Goal: Entertainment & Leisure: Consume media (video, audio)

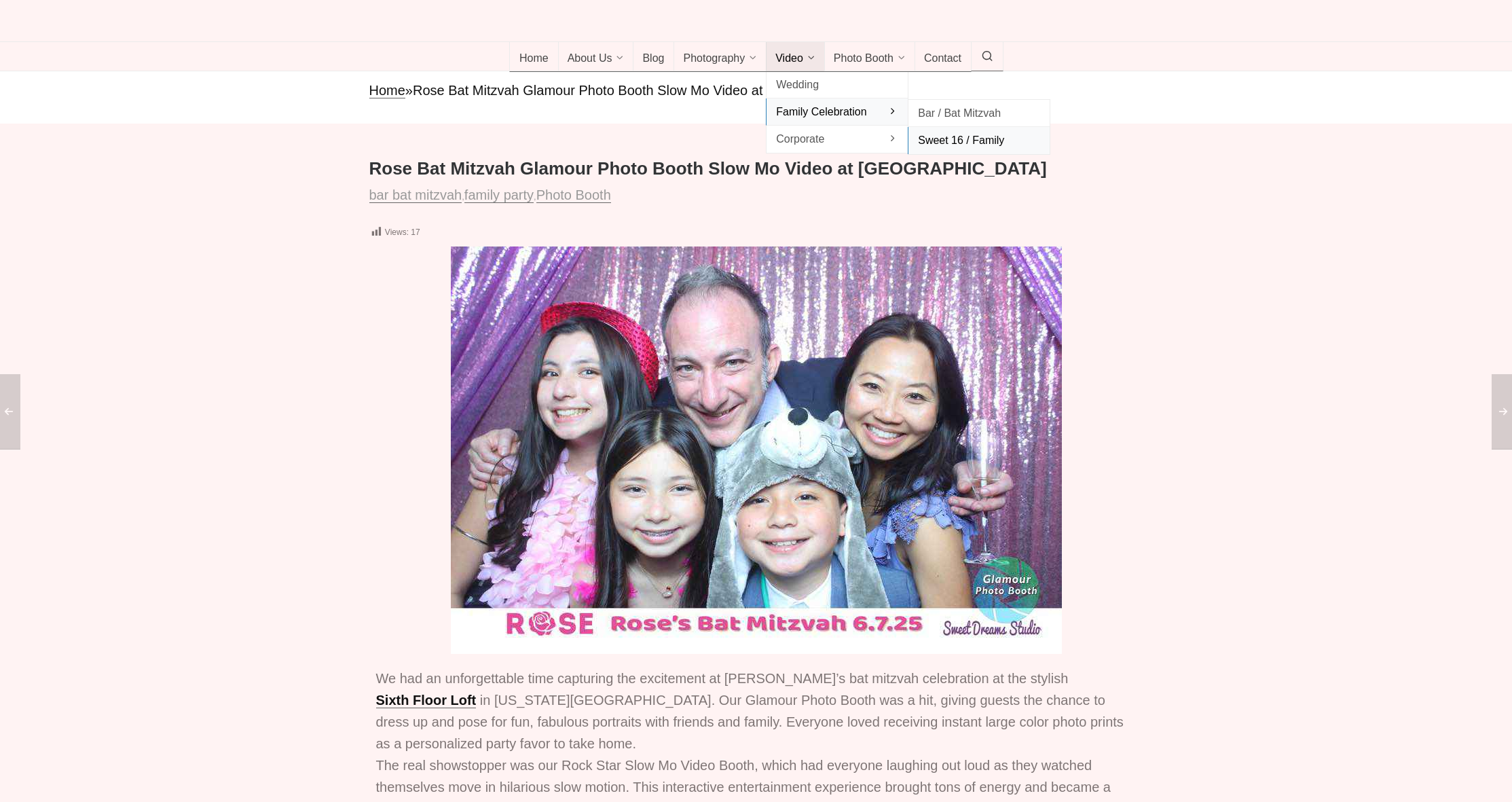
click at [963, 149] on span "Sweet 16 / Family" at bounding box center [979, 139] width 122 height 18
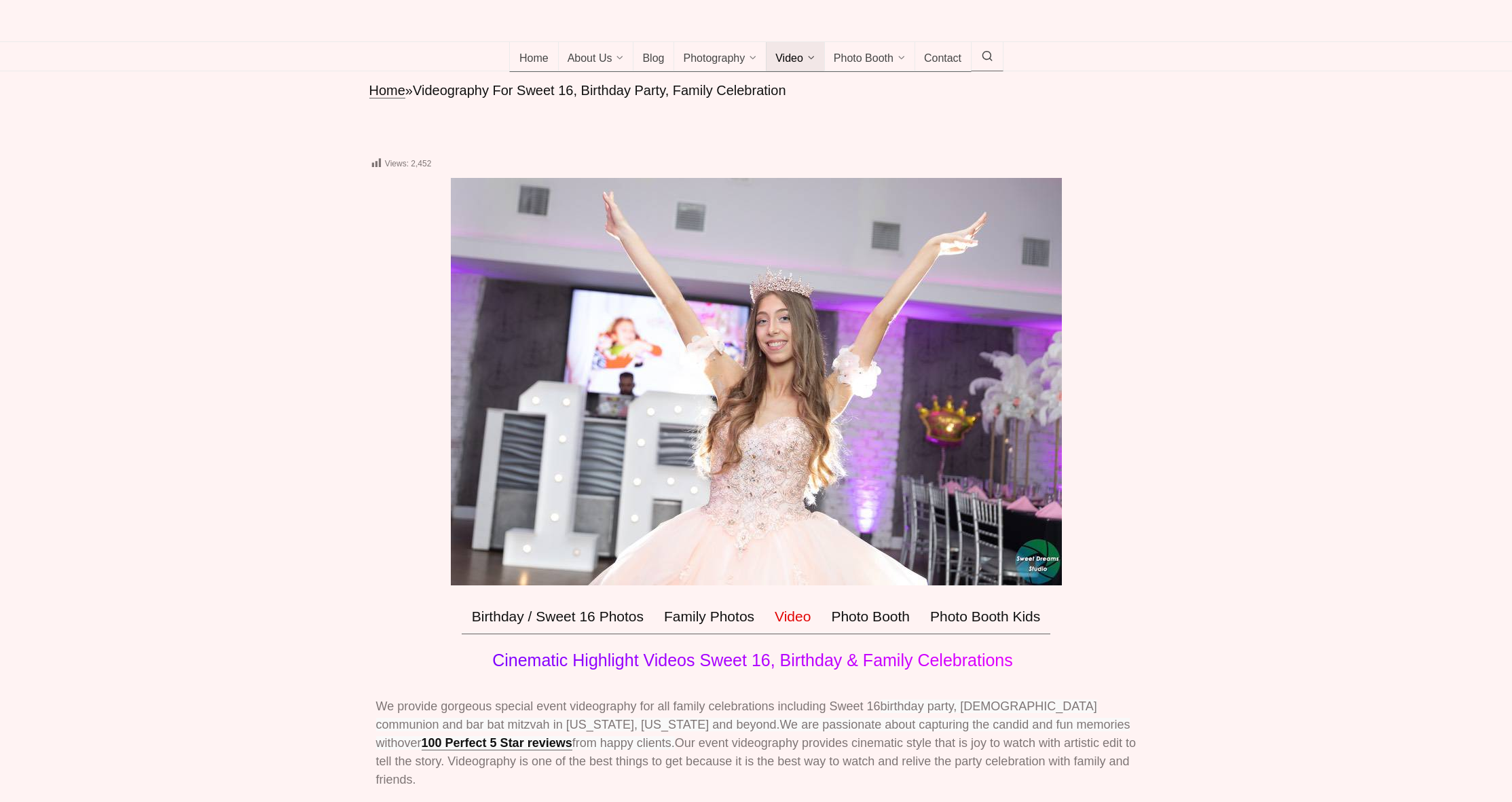
scroll to position [529, 0]
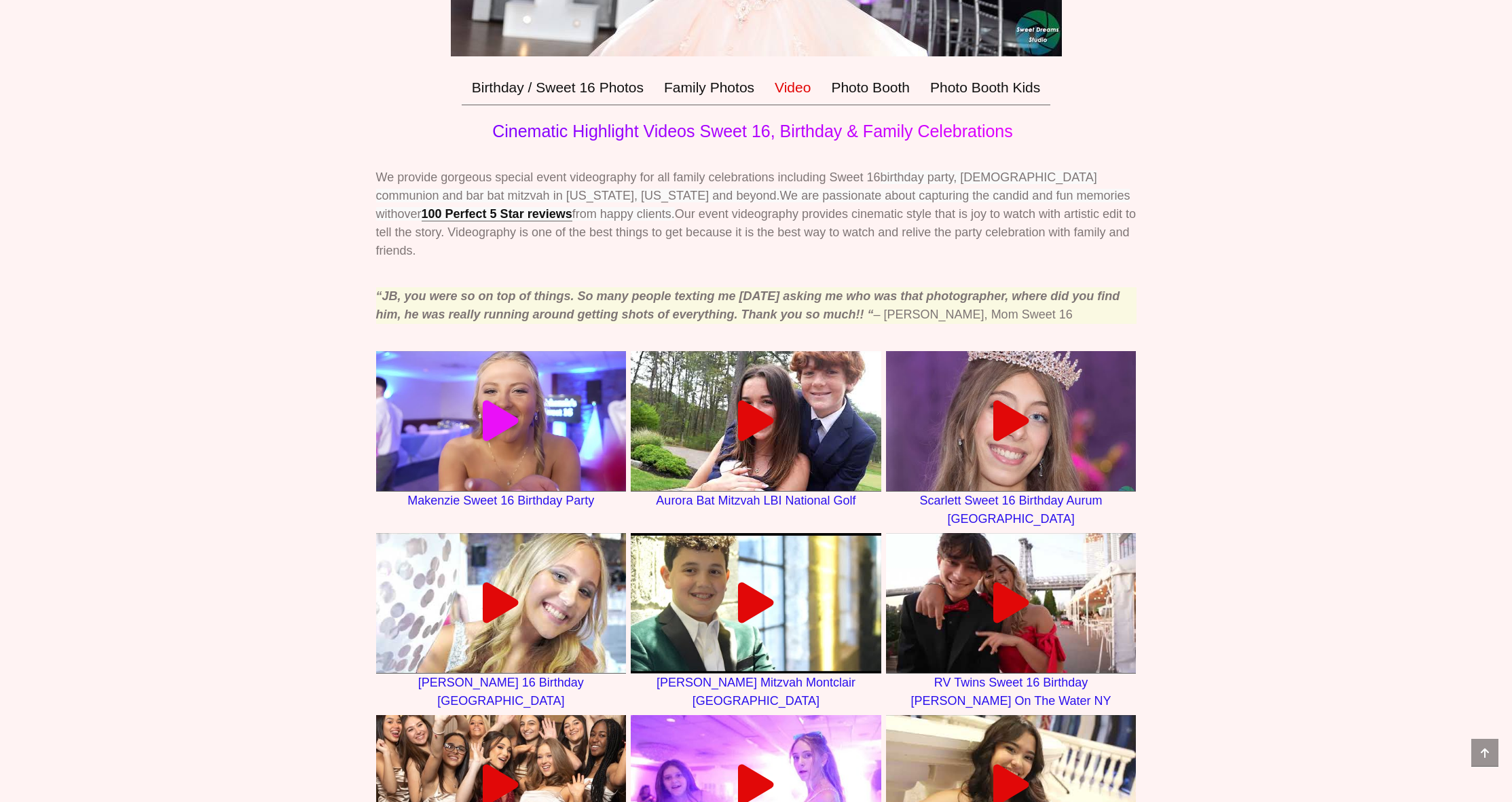
click at [508, 441] on icon at bounding box center [501, 421] width 41 height 41
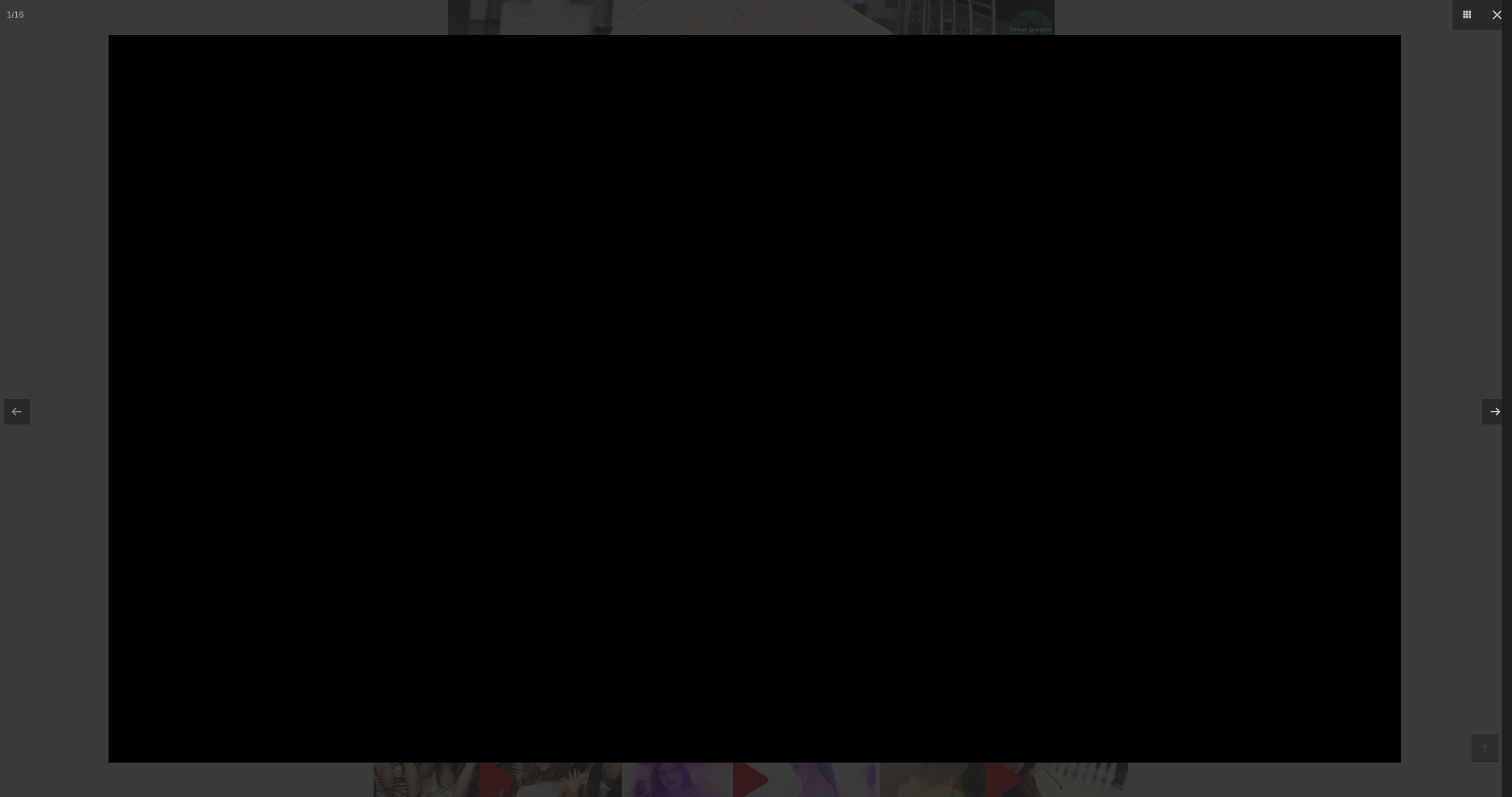
click at [69, 512] on div at bounding box center [756, 398] width 1512 height 797
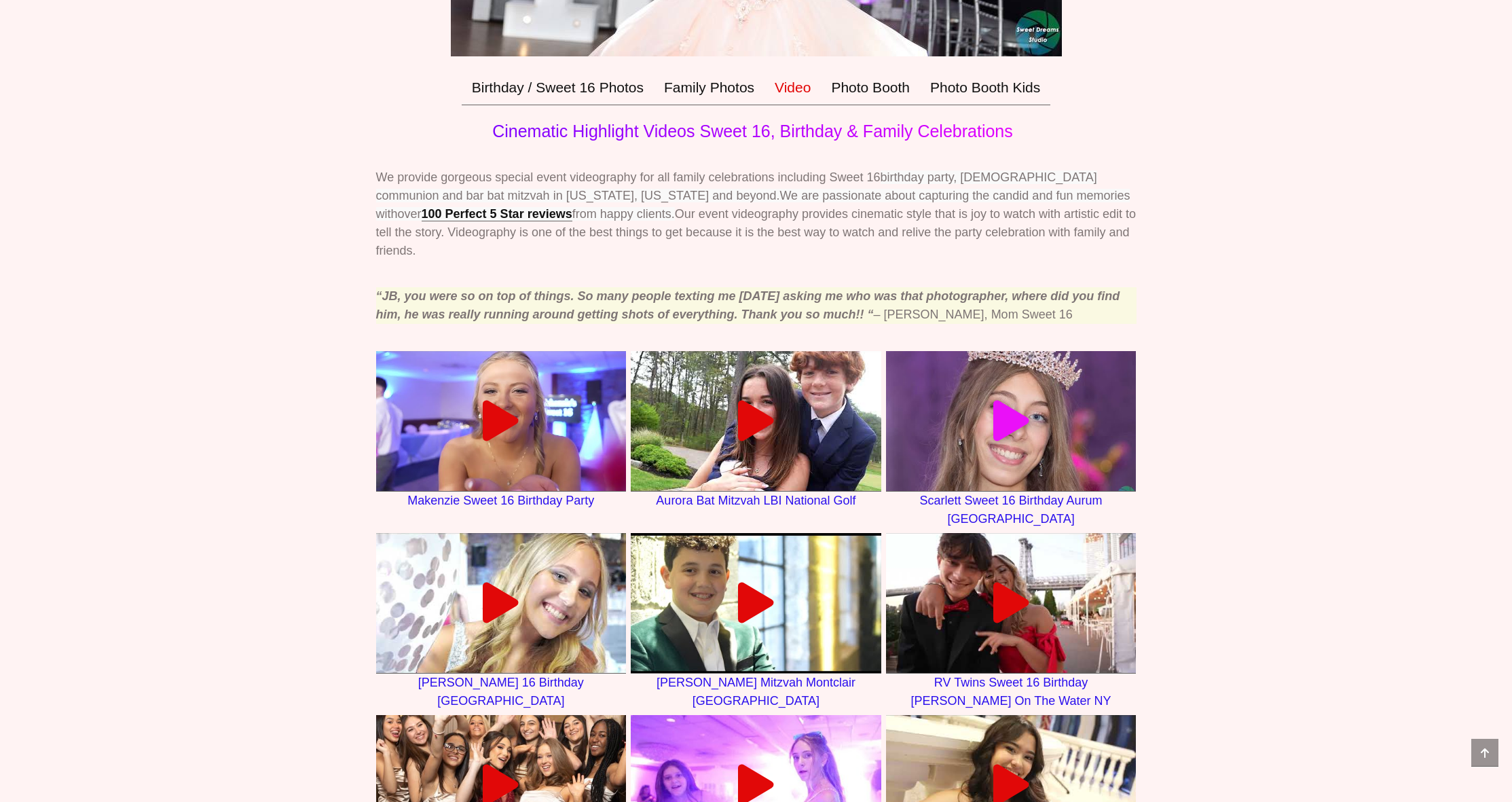
click at [930, 441] on div at bounding box center [1011, 421] width 251 height 41
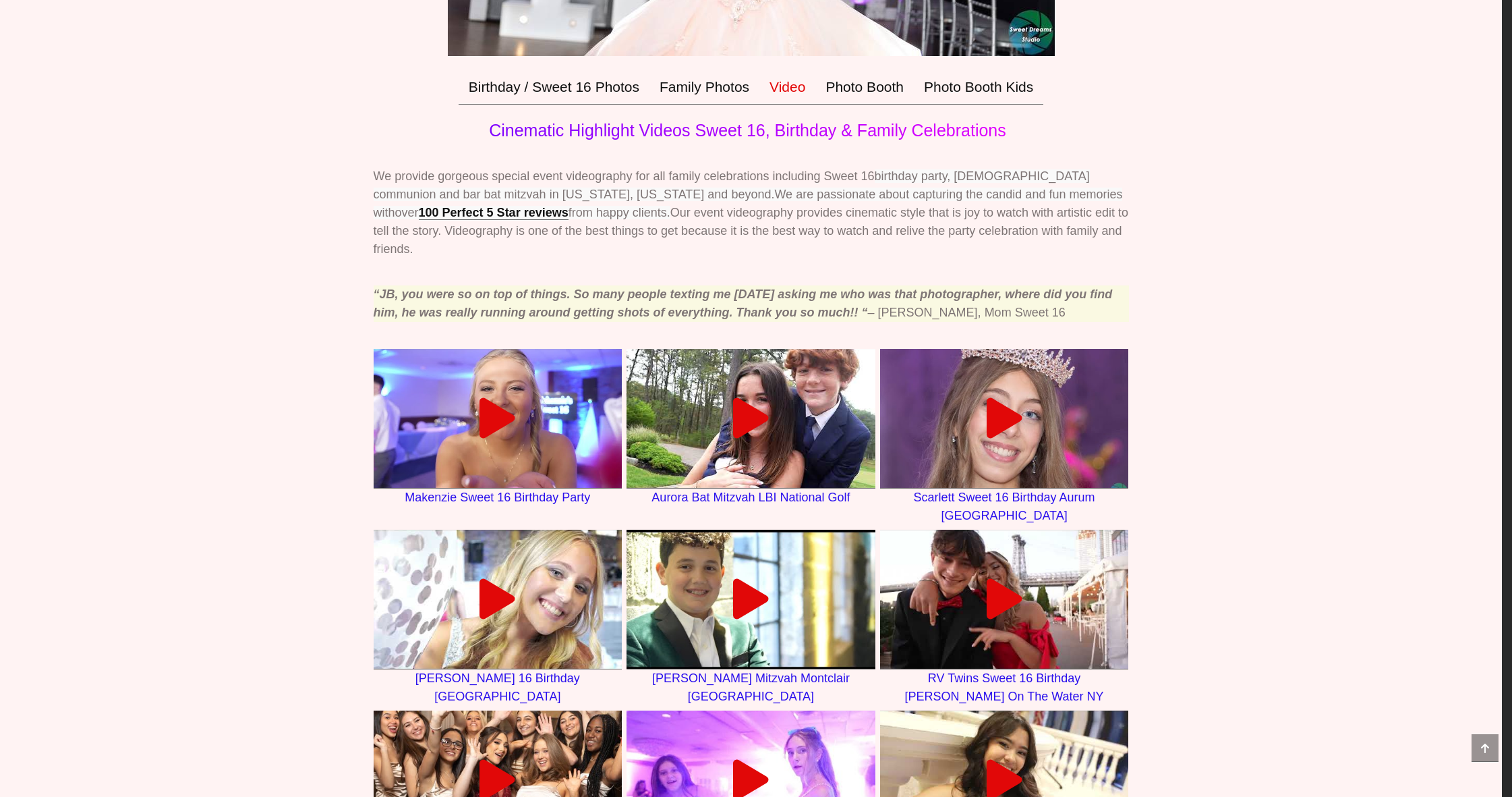
click at [74, 475] on div at bounding box center [756, 398] width 1512 height 797
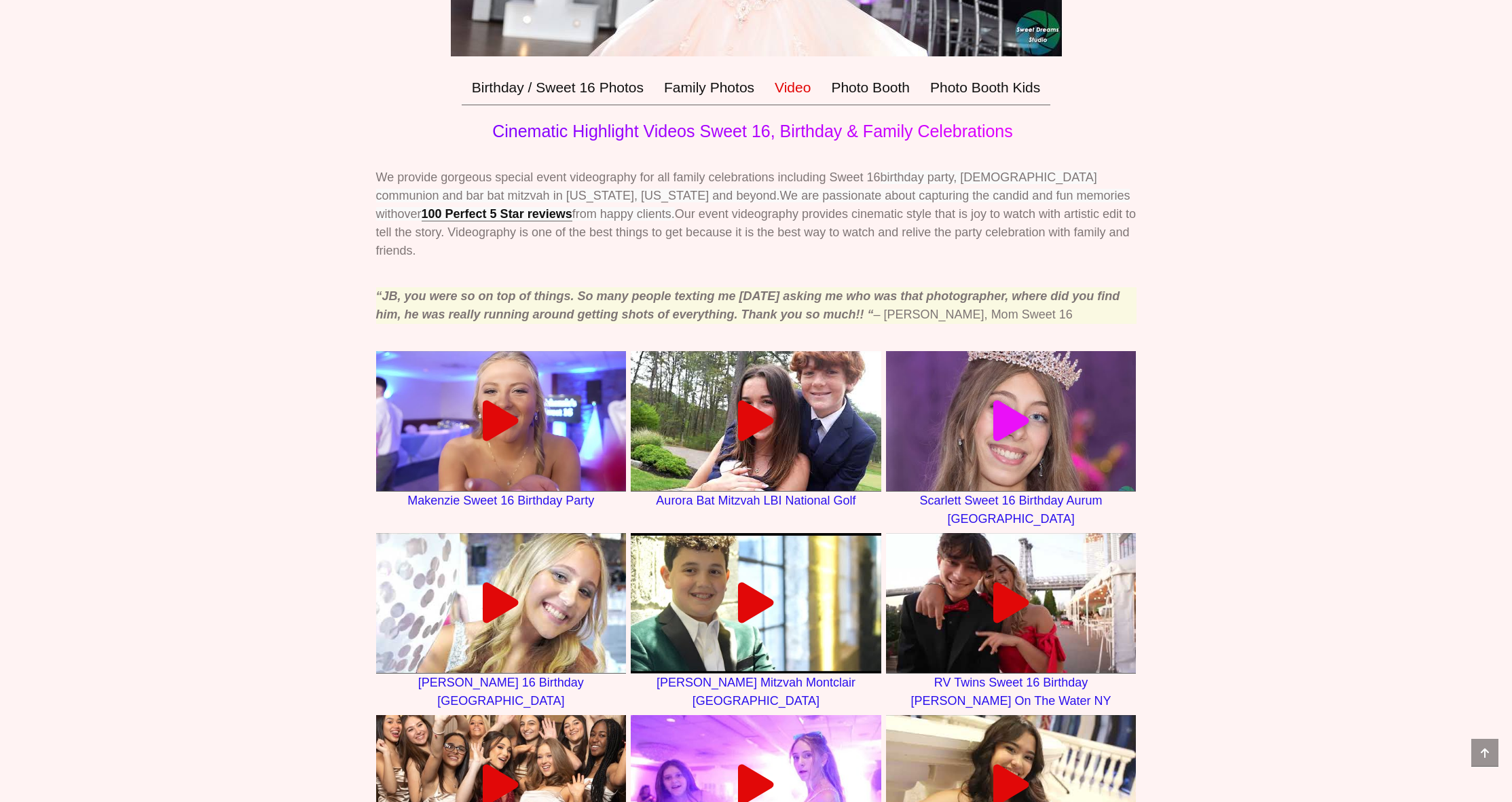
click at [939, 441] on div at bounding box center [1011, 421] width 251 height 41
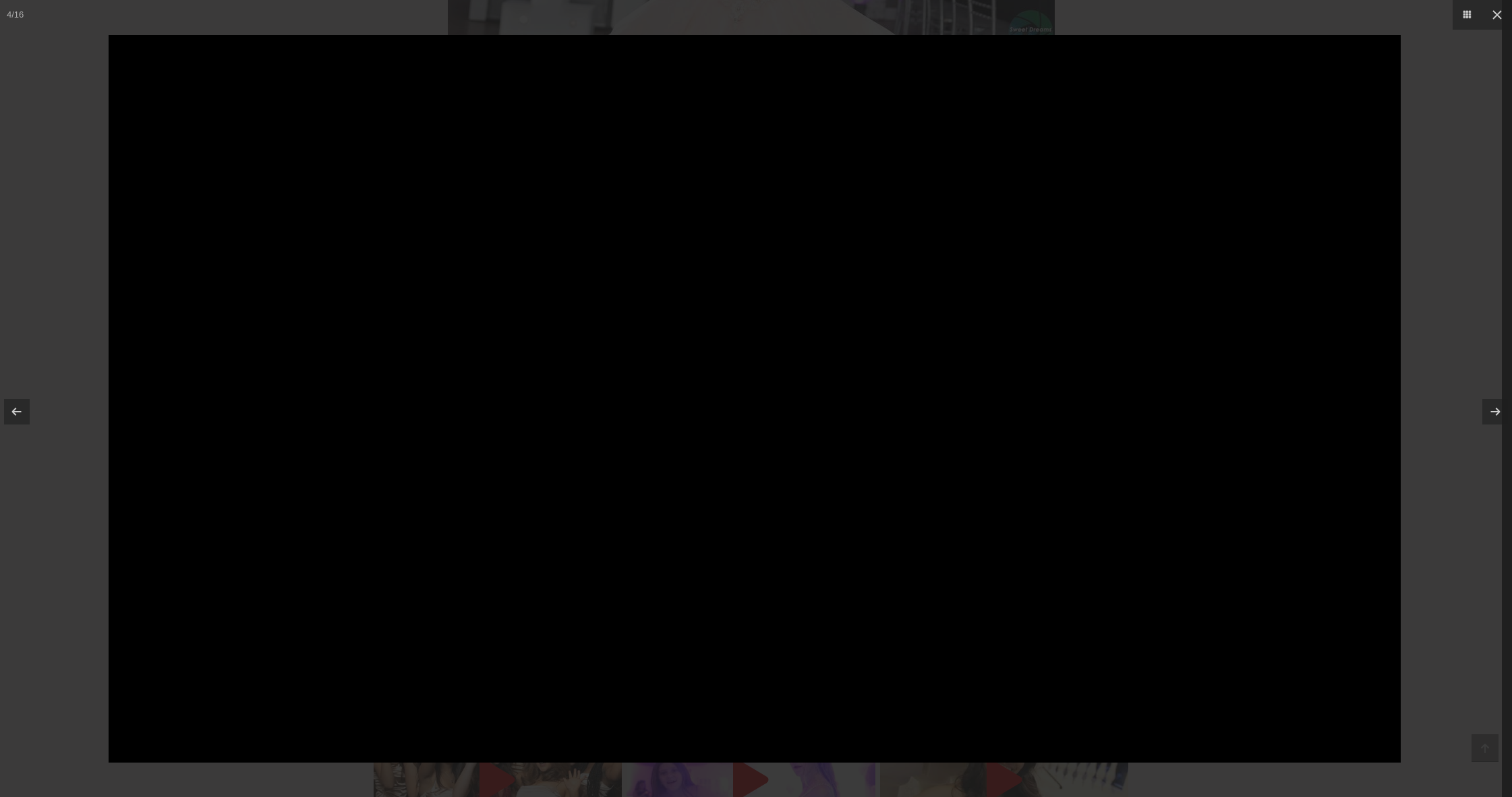
click at [83, 637] on div at bounding box center [756, 398] width 1512 height 797
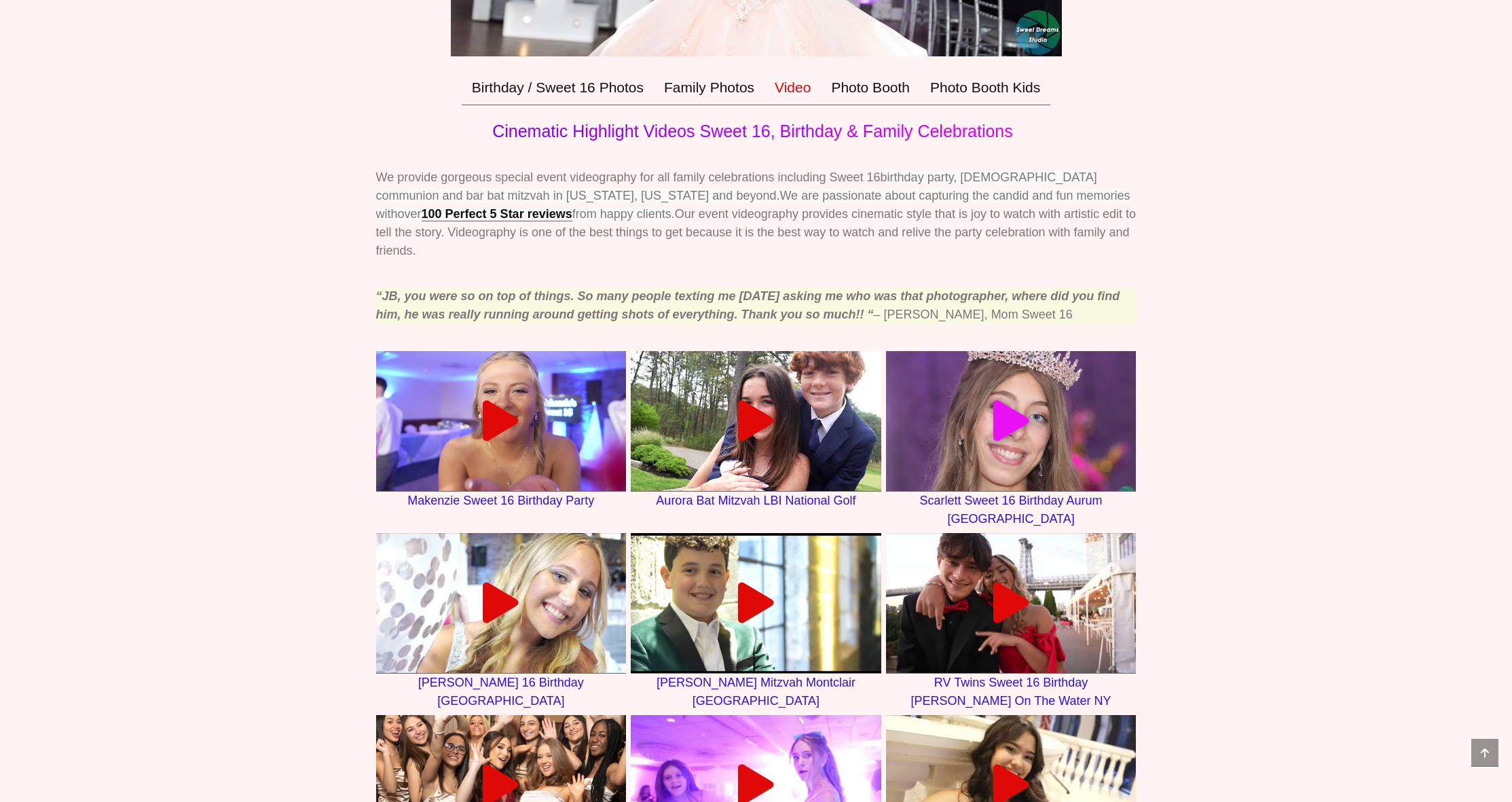
click at [1005, 441] on icon at bounding box center [1011, 421] width 41 height 41
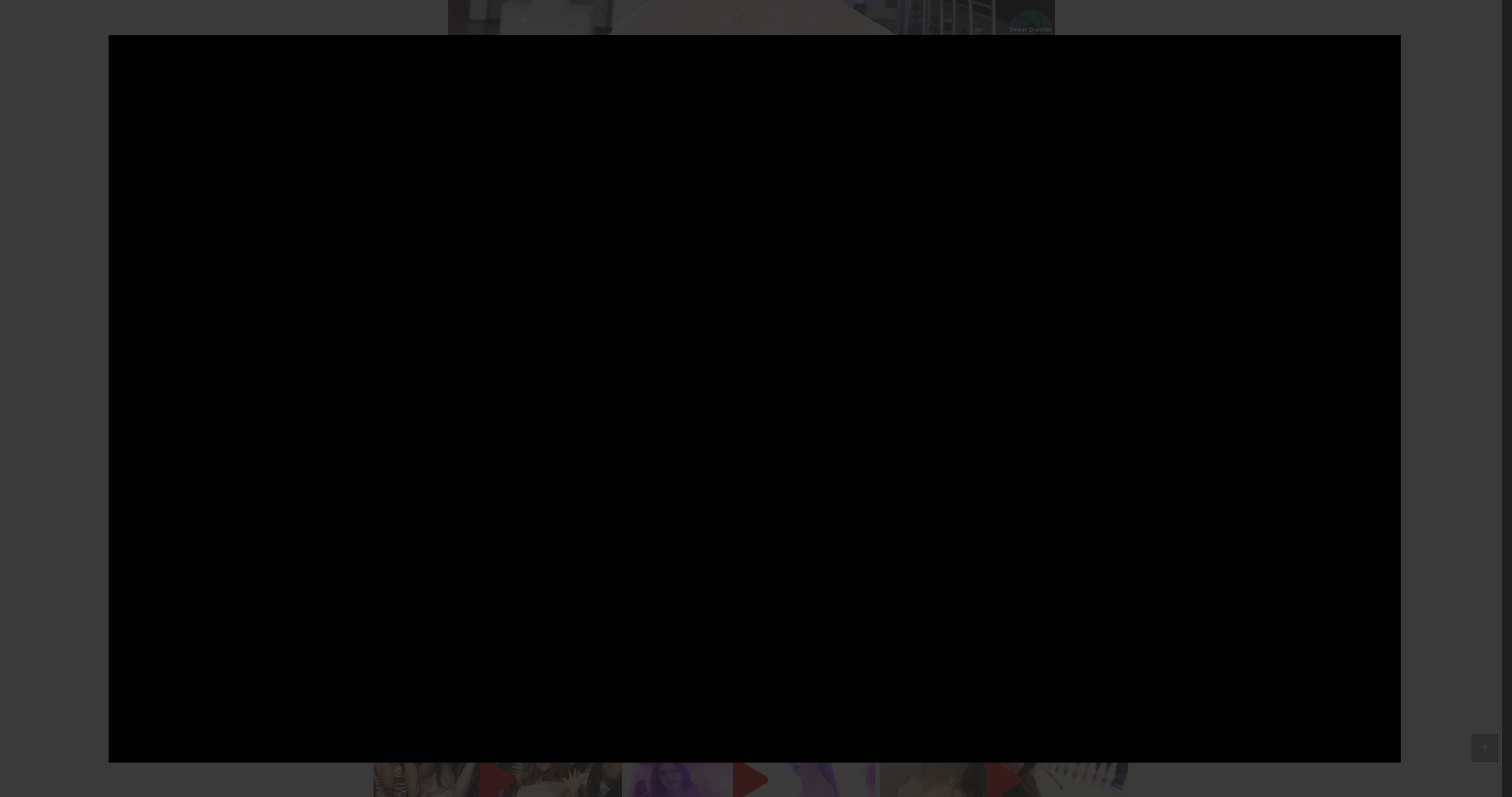
click at [79, 669] on div at bounding box center [756, 398] width 1512 height 797
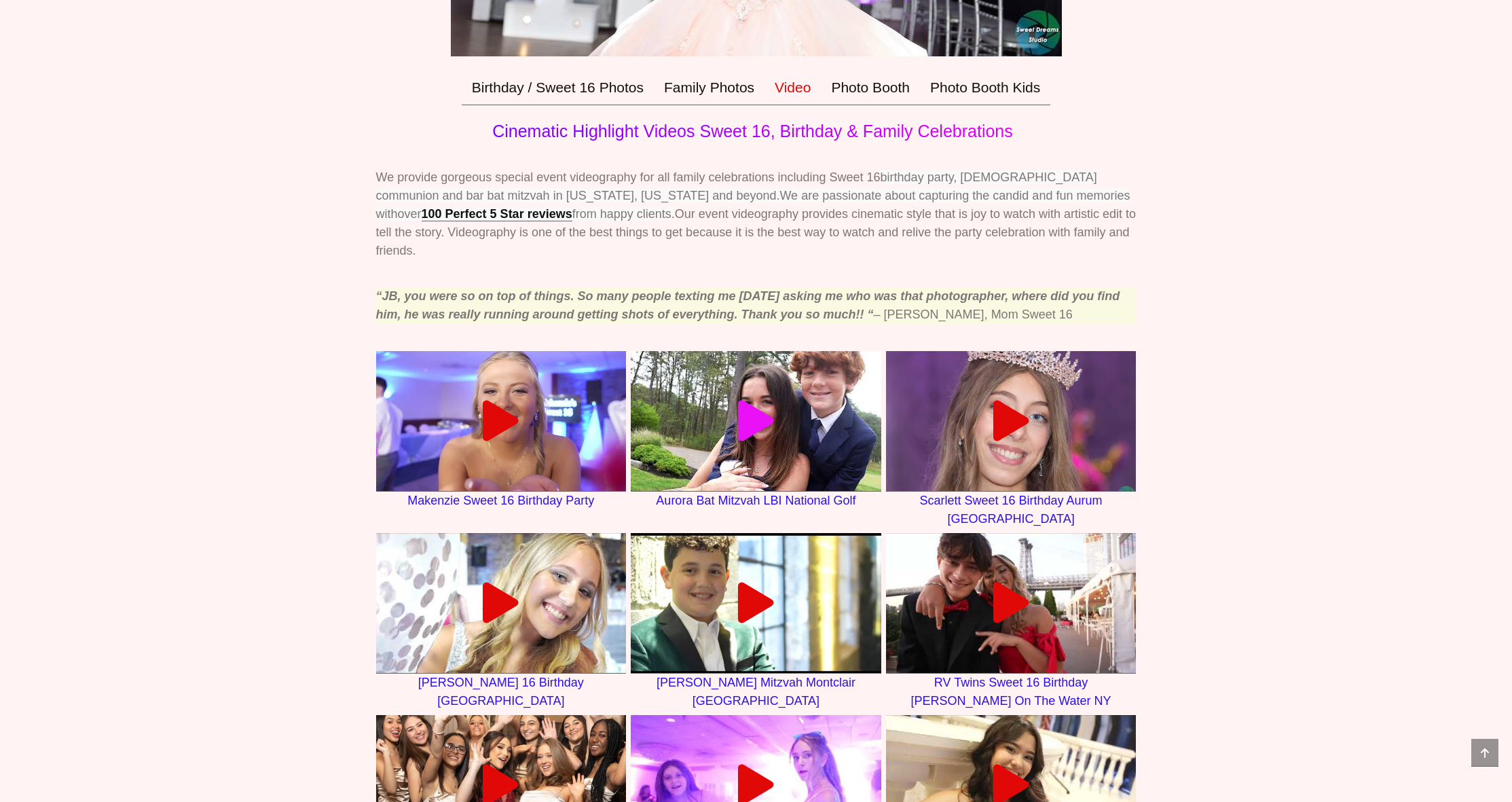
scroll to position [609, 0]
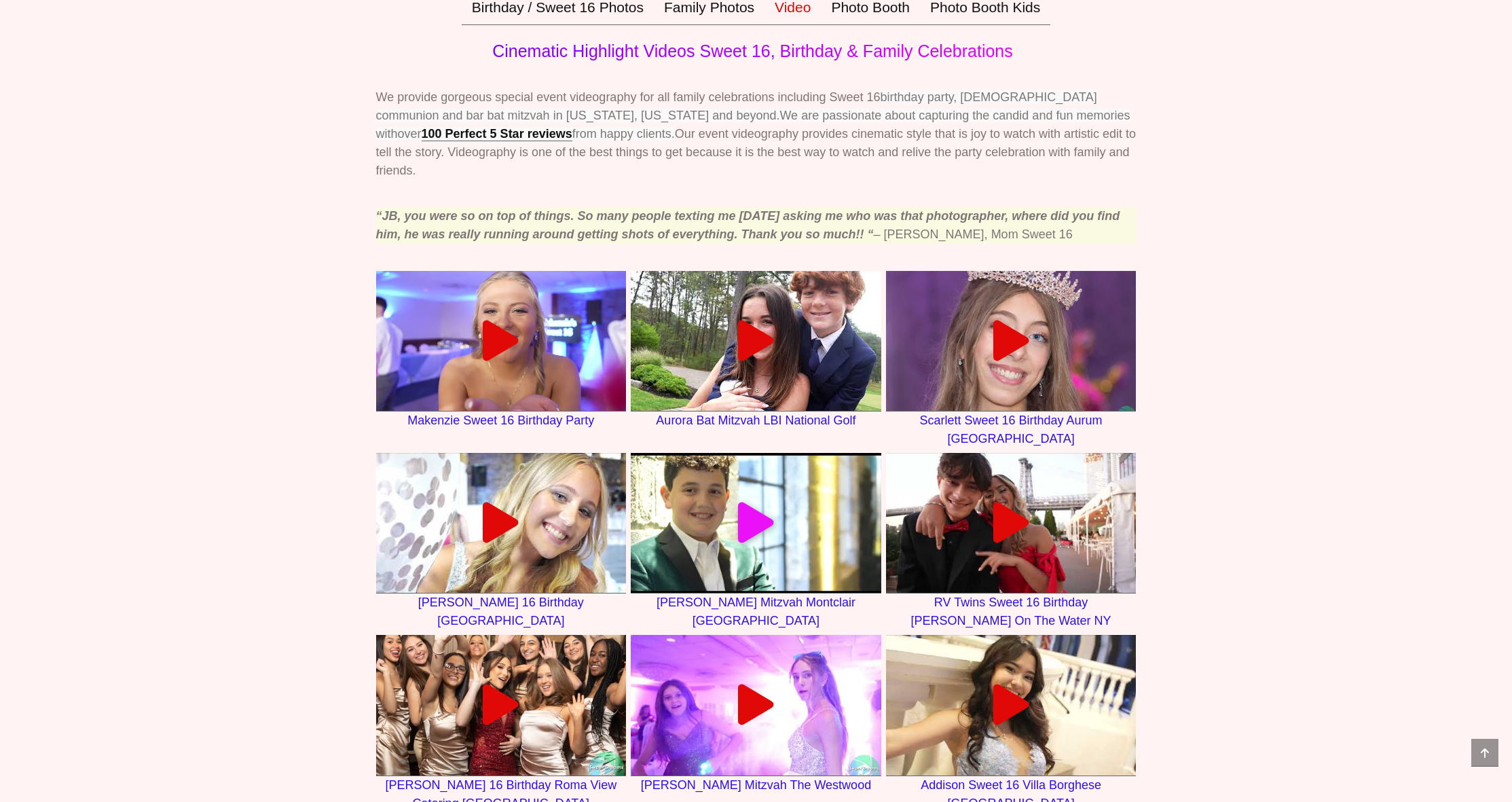
click at [744, 541] on icon at bounding box center [756, 522] width 41 height 41
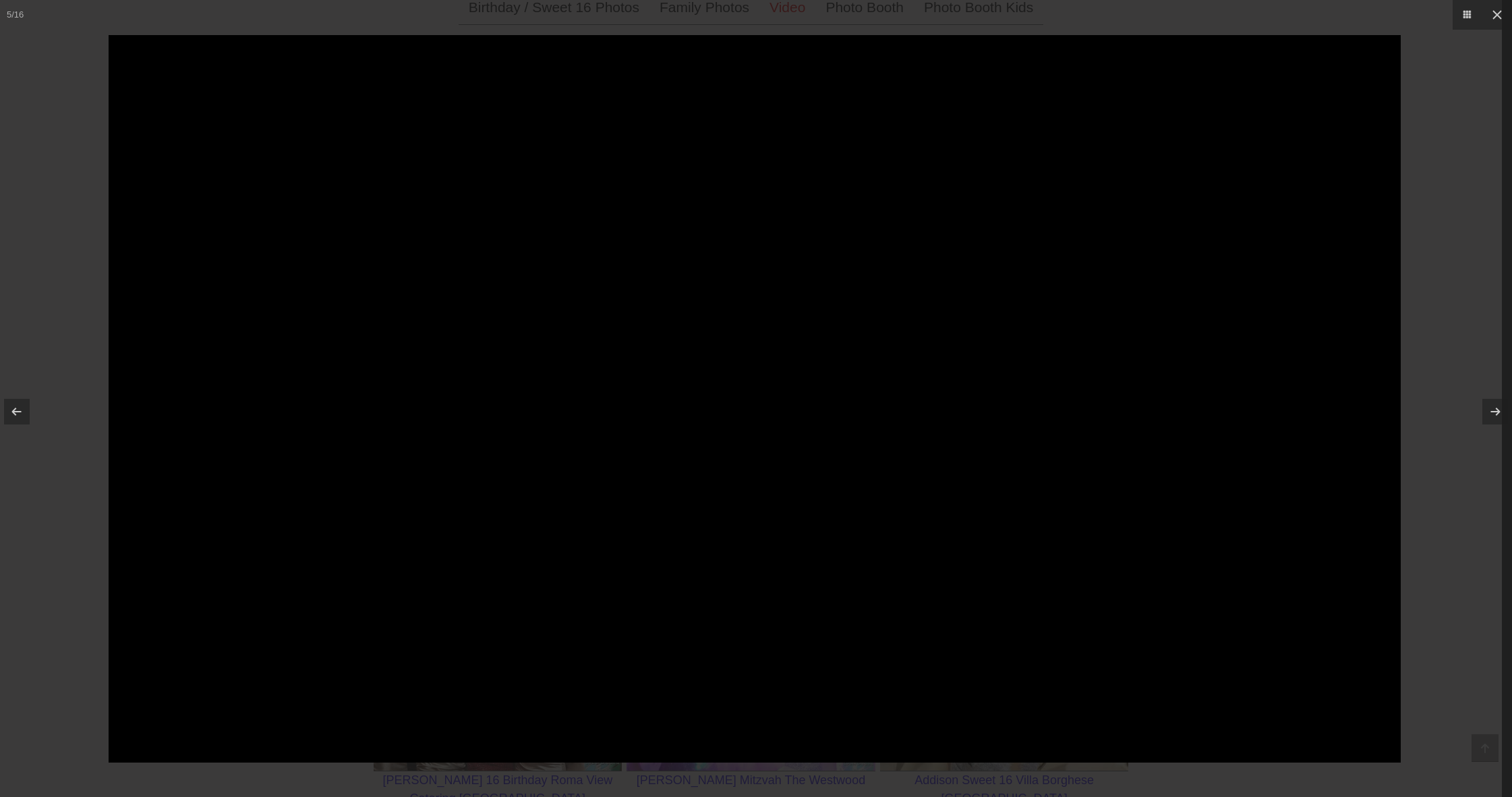
click at [60, 560] on div at bounding box center [756, 398] width 1512 height 797
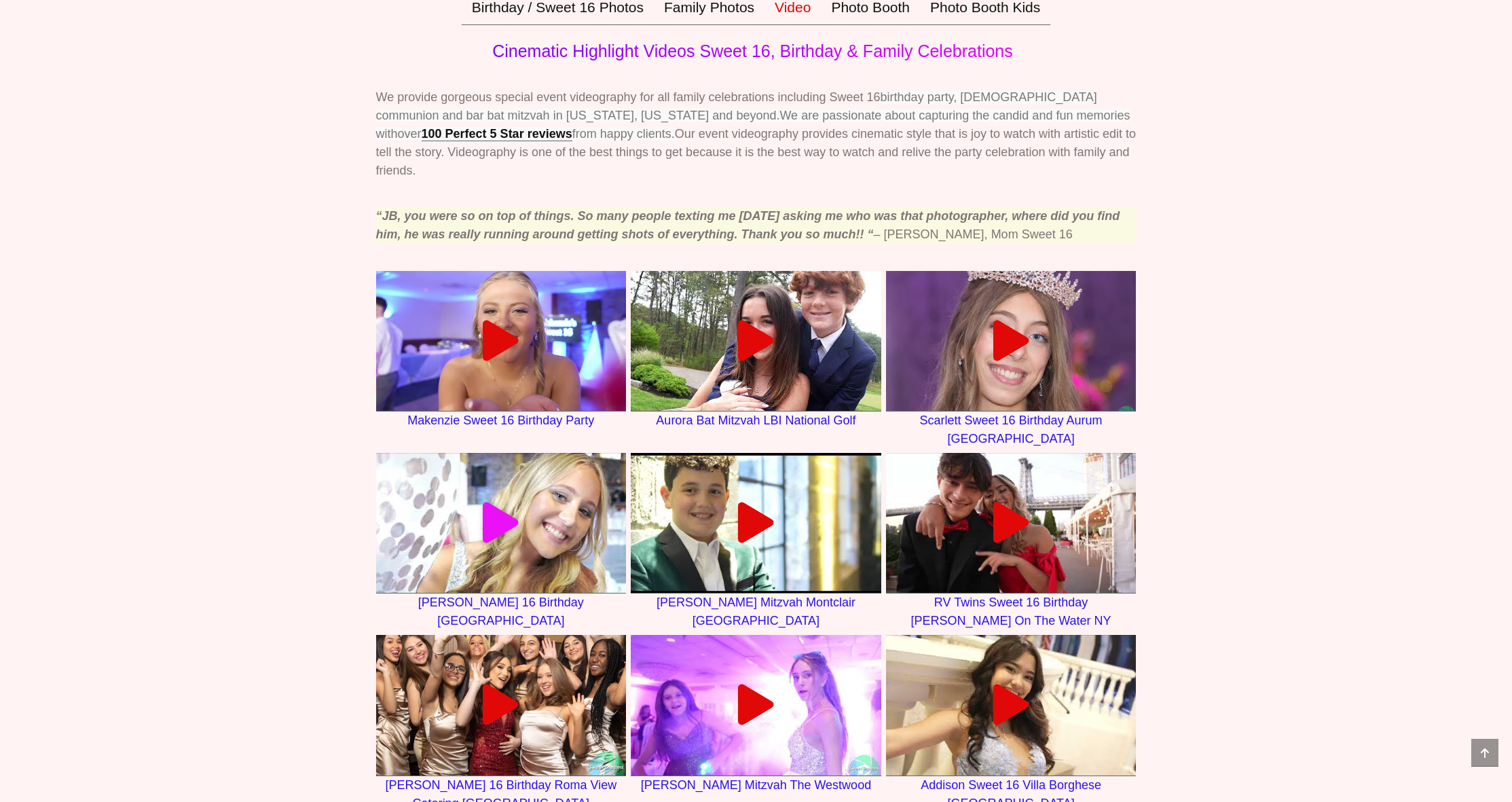
scroll to position [882, 0]
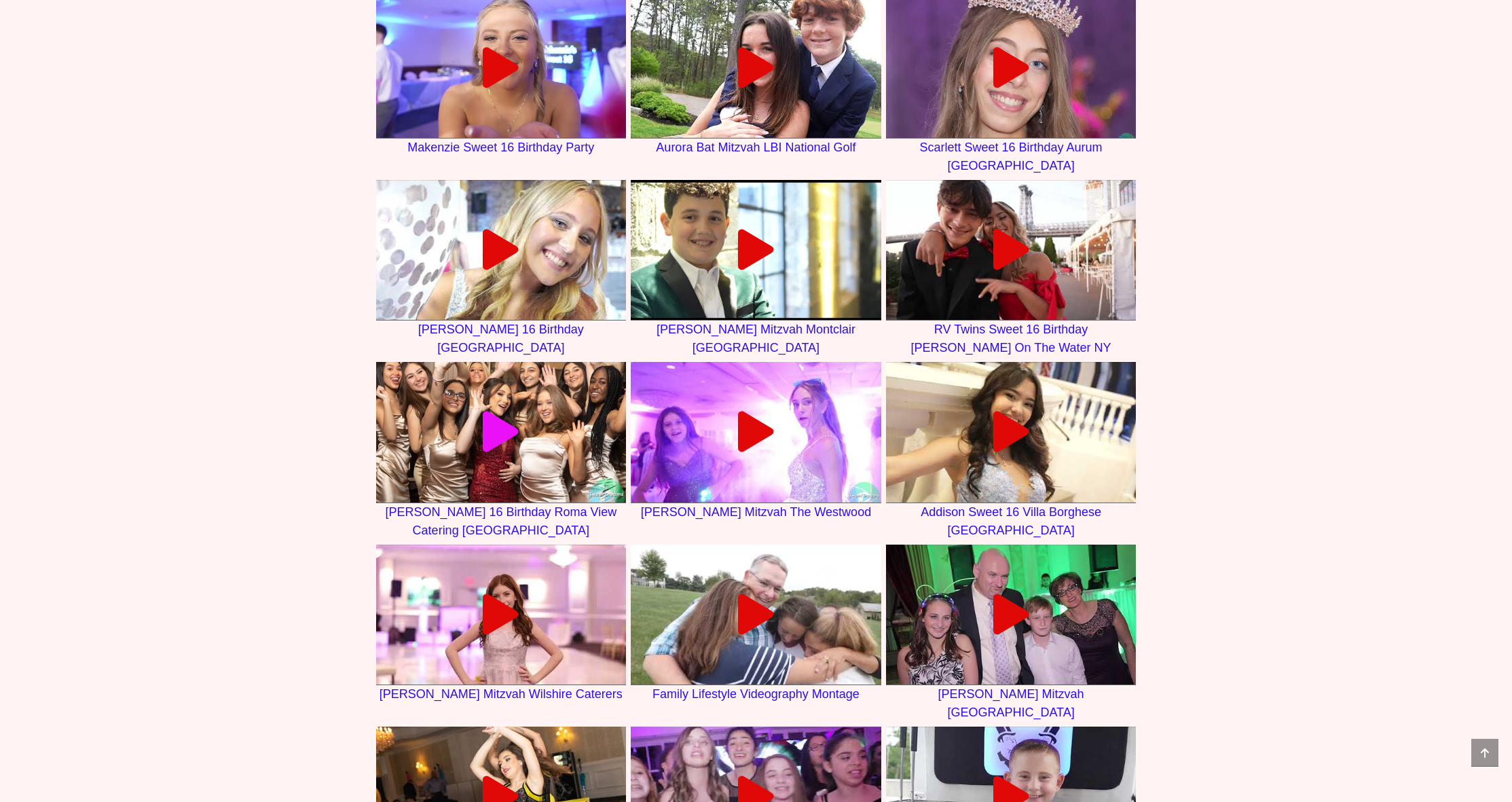
click at [494, 452] on icon at bounding box center [501, 431] width 41 height 41
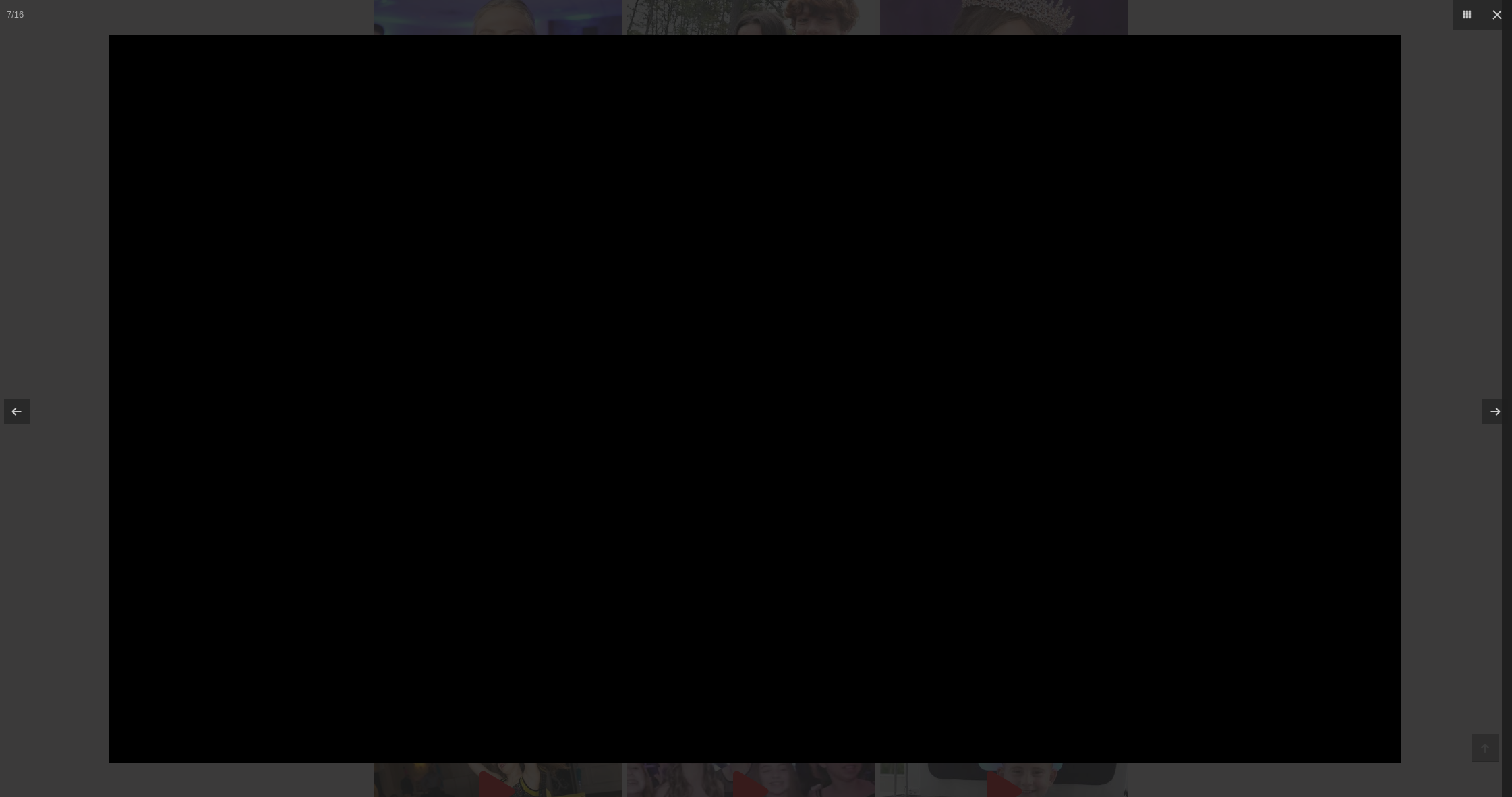
click at [65, 584] on div at bounding box center [756, 398] width 1512 height 797
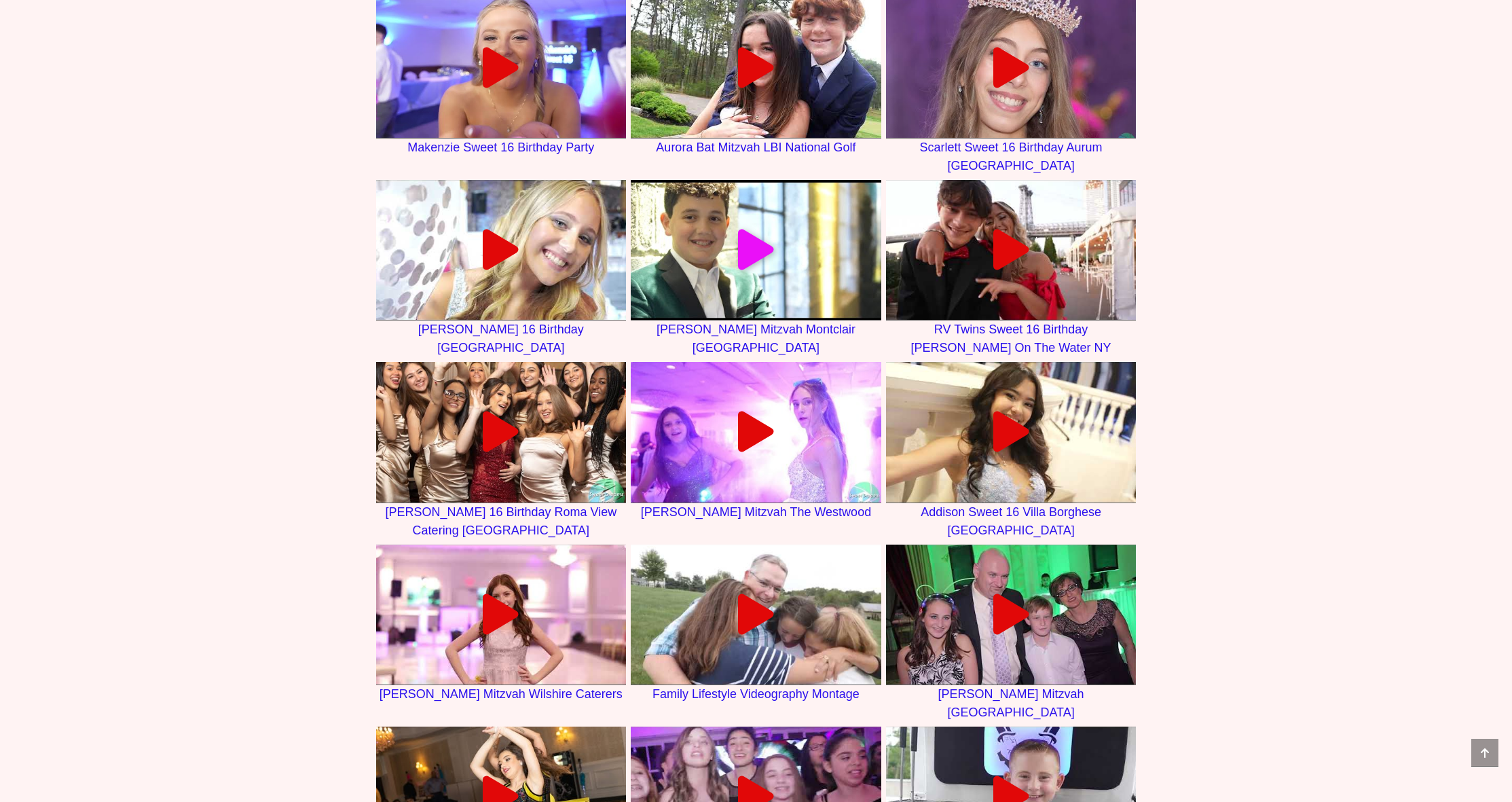
scroll to position [711, 0]
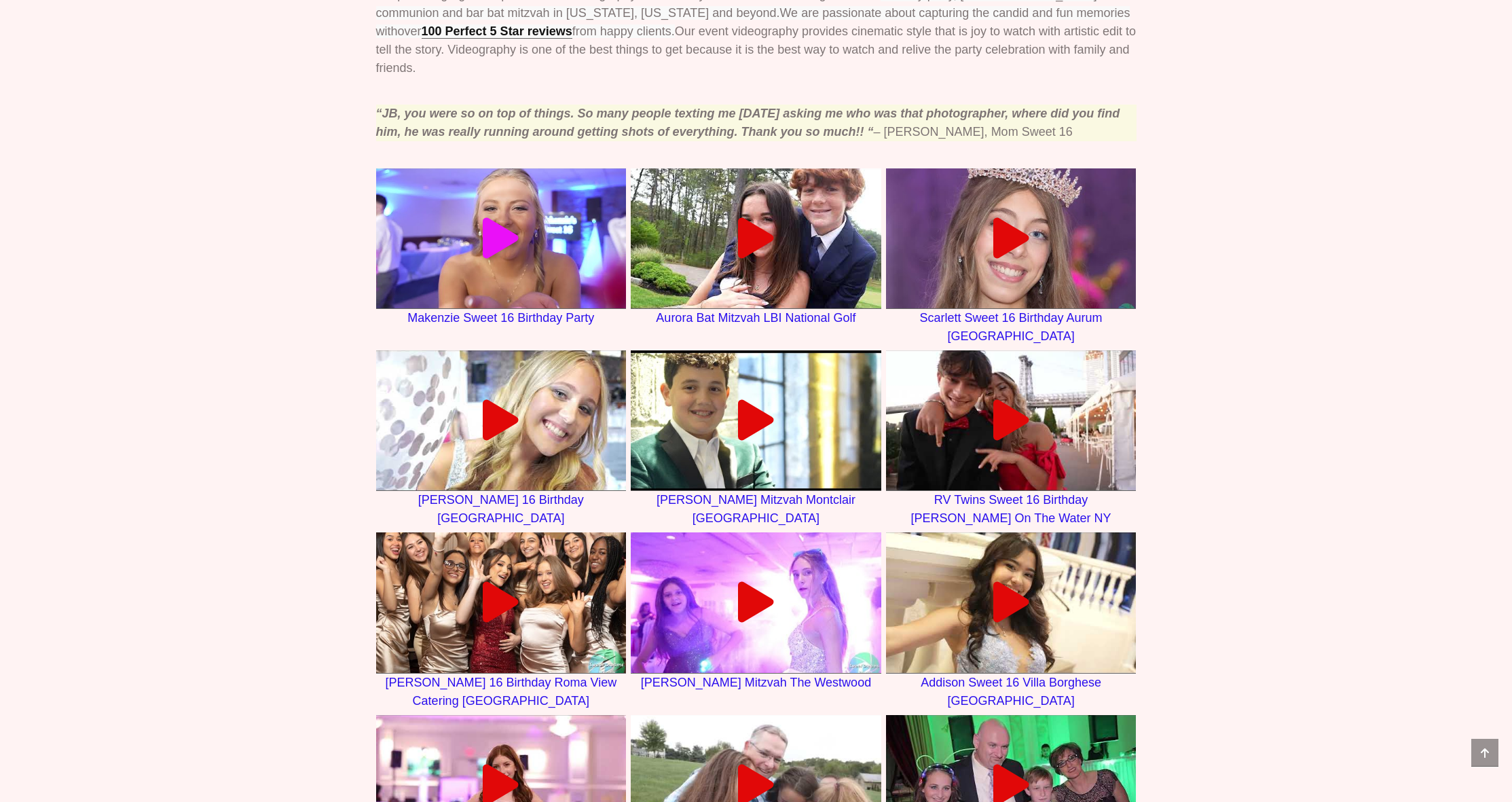
click at [527, 258] on div at bounding box center [501, 238] width 251 height 41
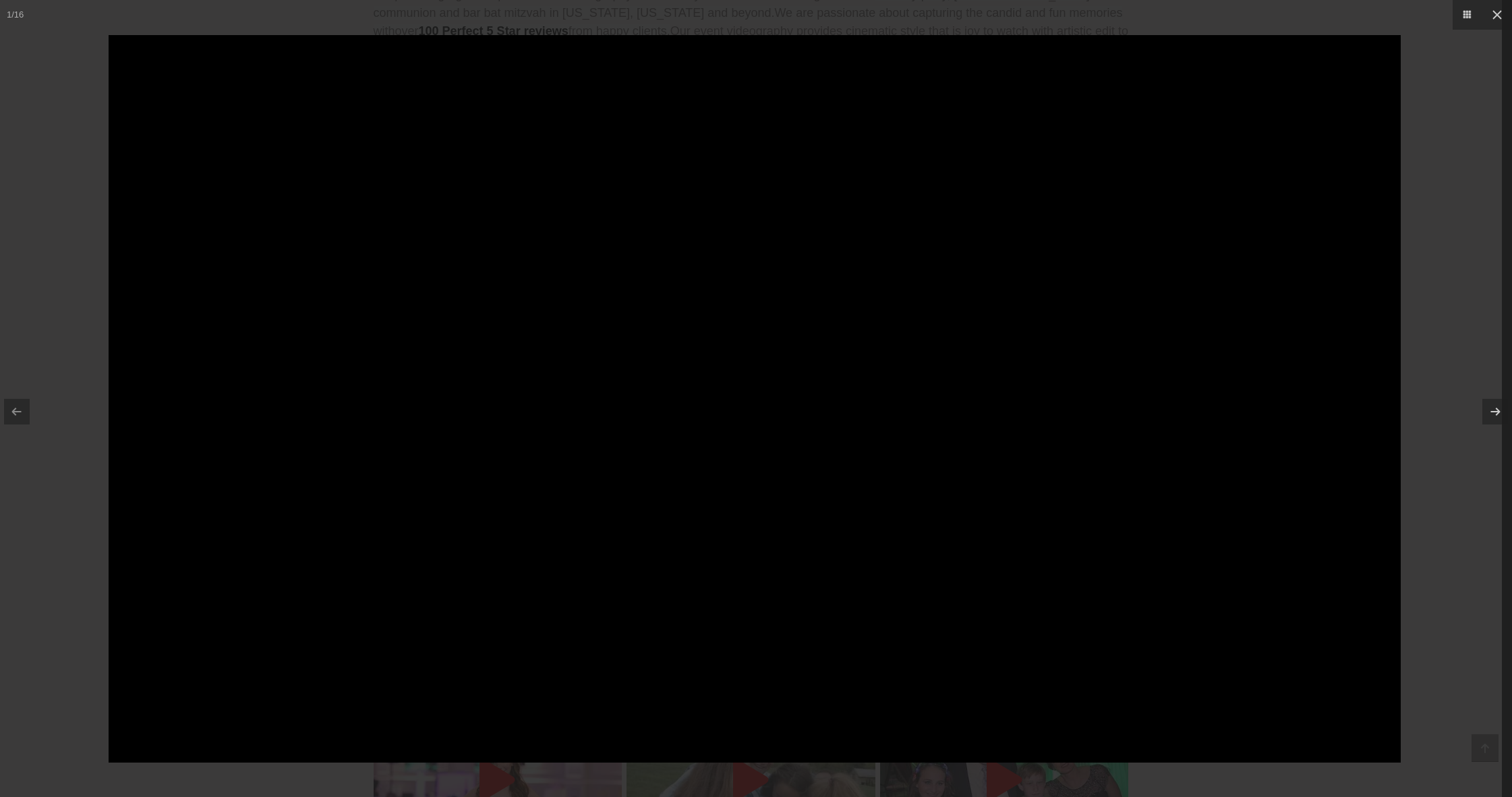
click at [68, 567] on div at bounding box center [756, 398] width 1512 height 797
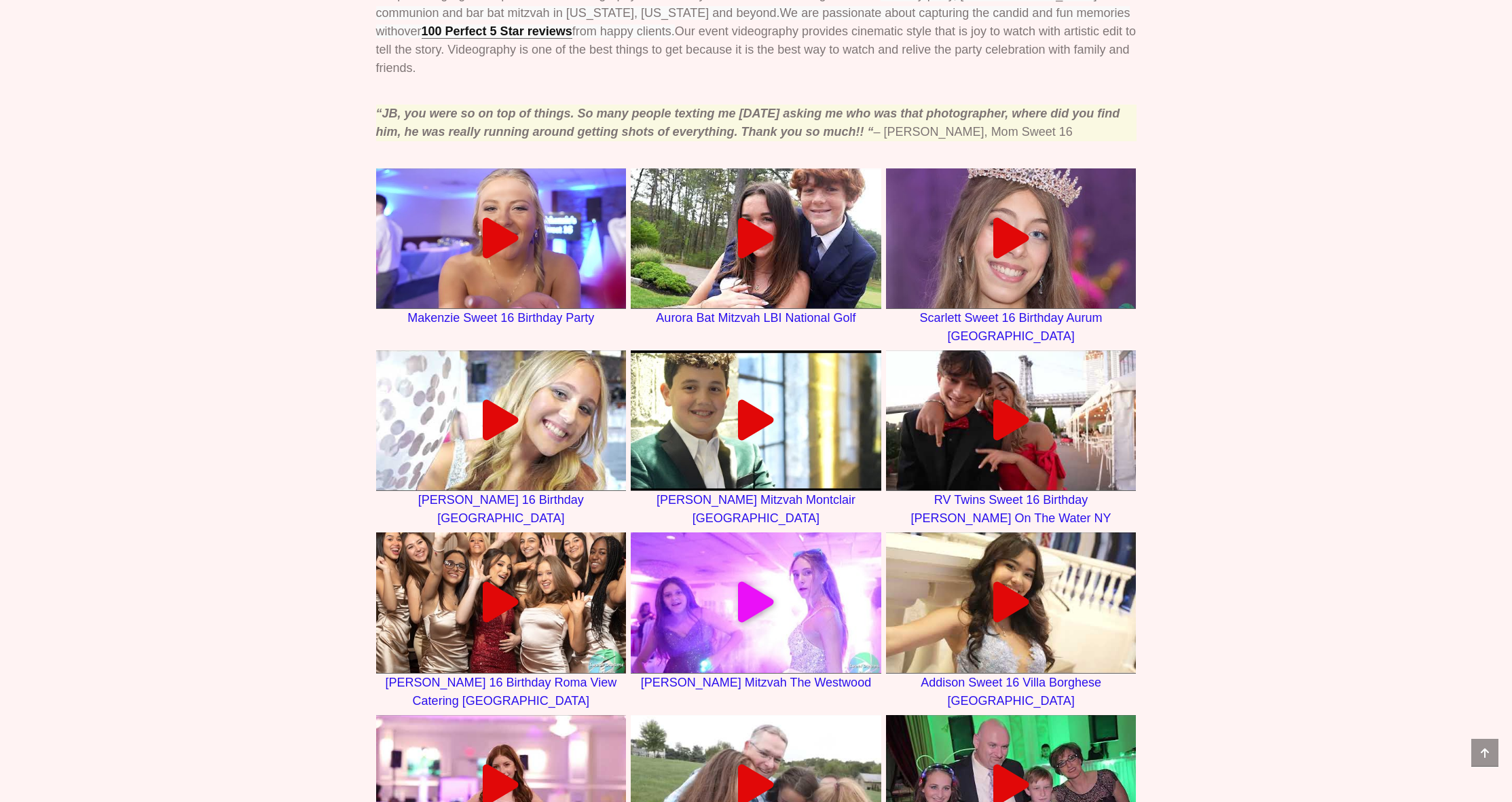
click at [738, 622] on icon at bounding box center [756, 602] width 41 height 41
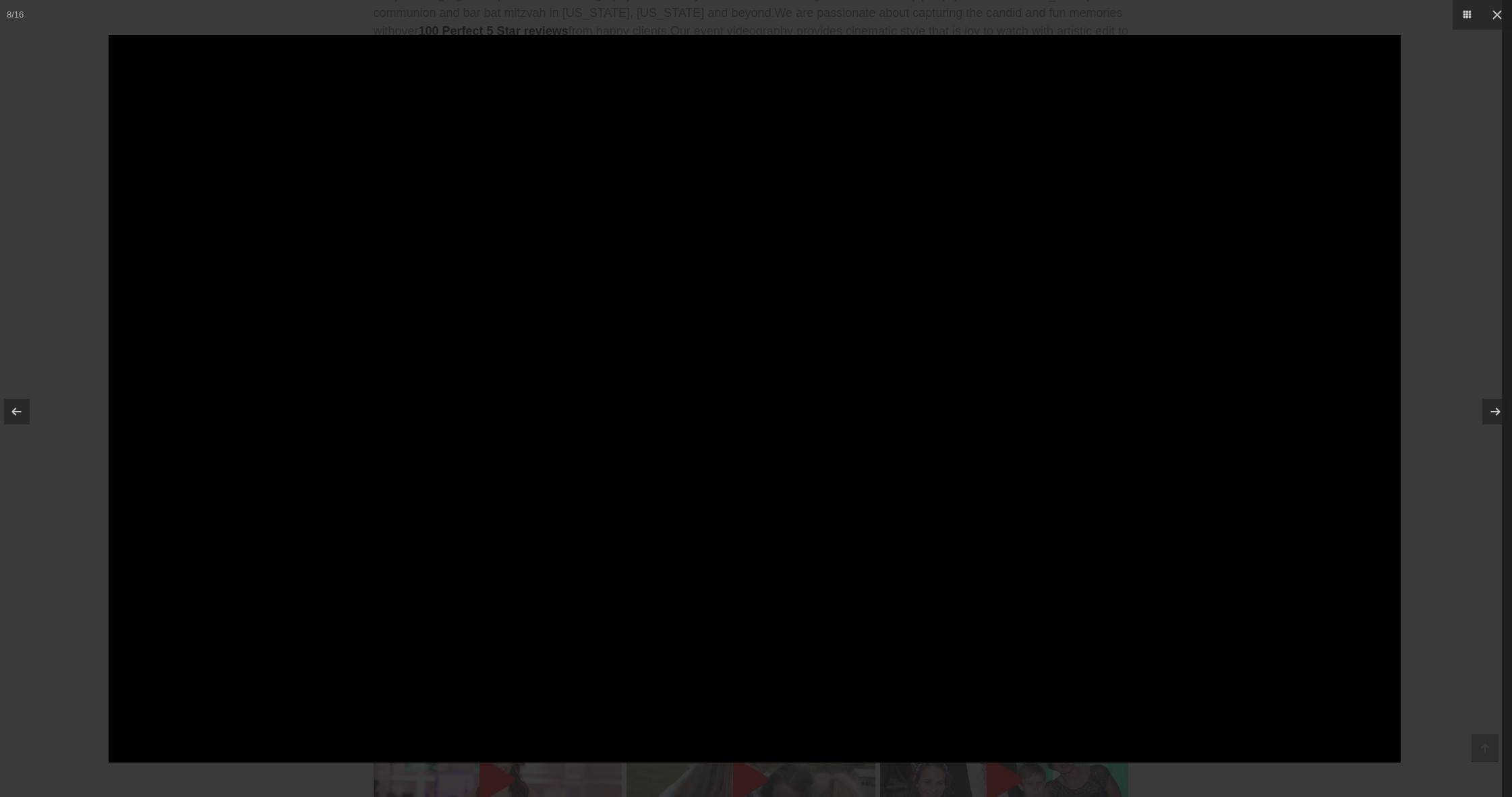
click at [77, 456] on div at bounding box center [756, 398] width 1512 height 797
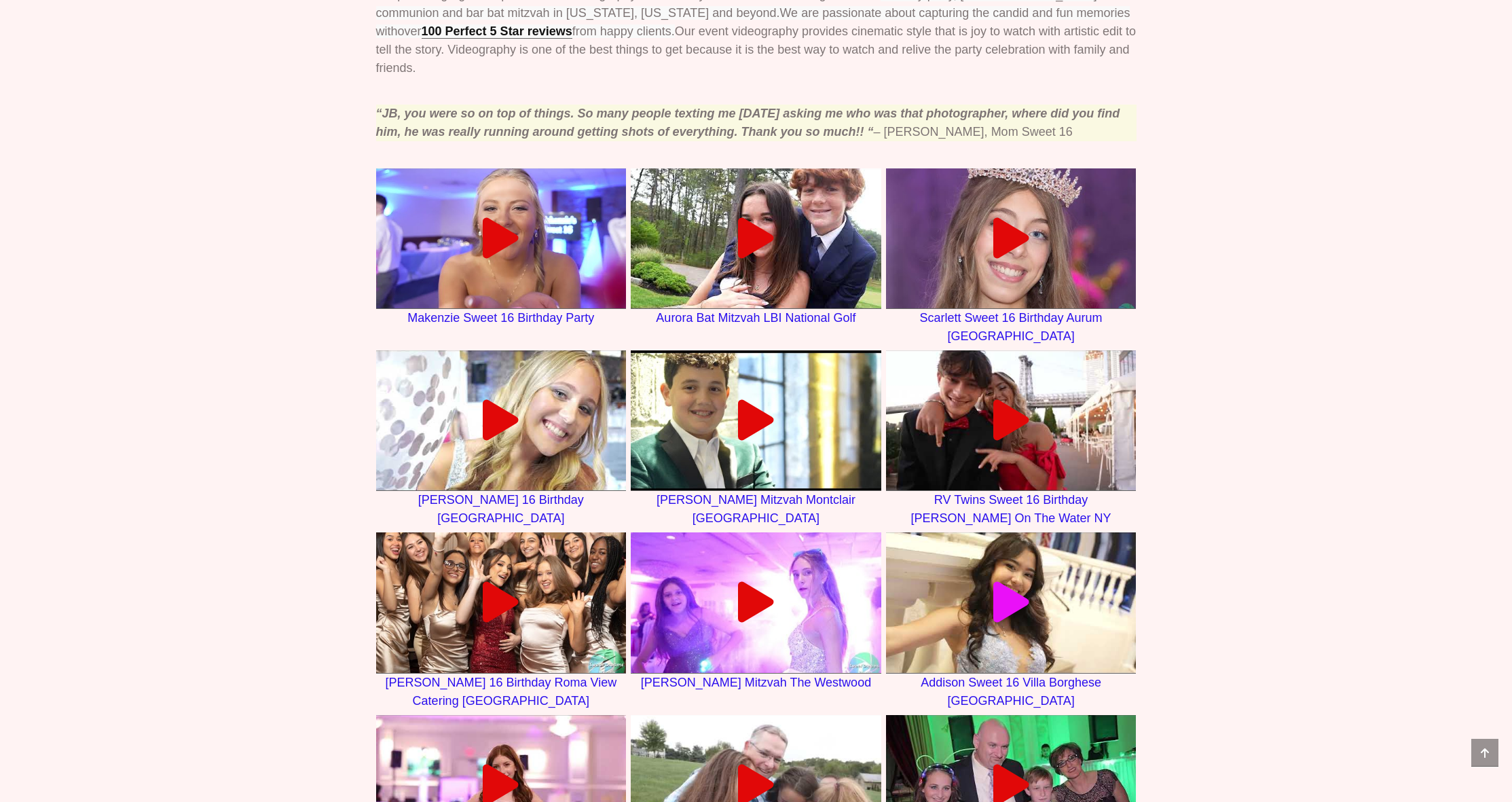
click at [987, 622] on div at bounding box center [1011, 602] width 251 height 41
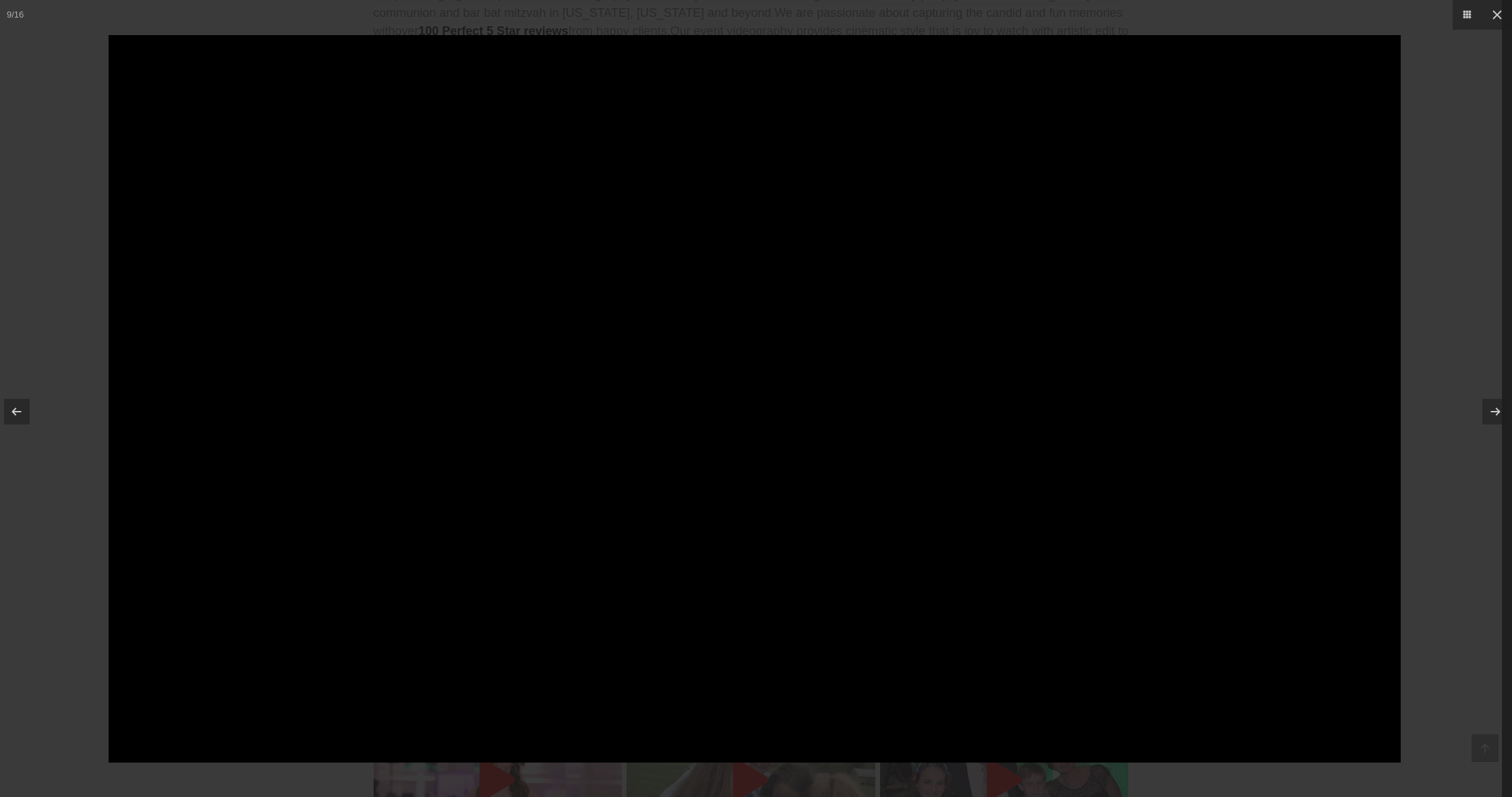
click at [64, 611] on div at bounding box center [756, 398] width 1512 height 797
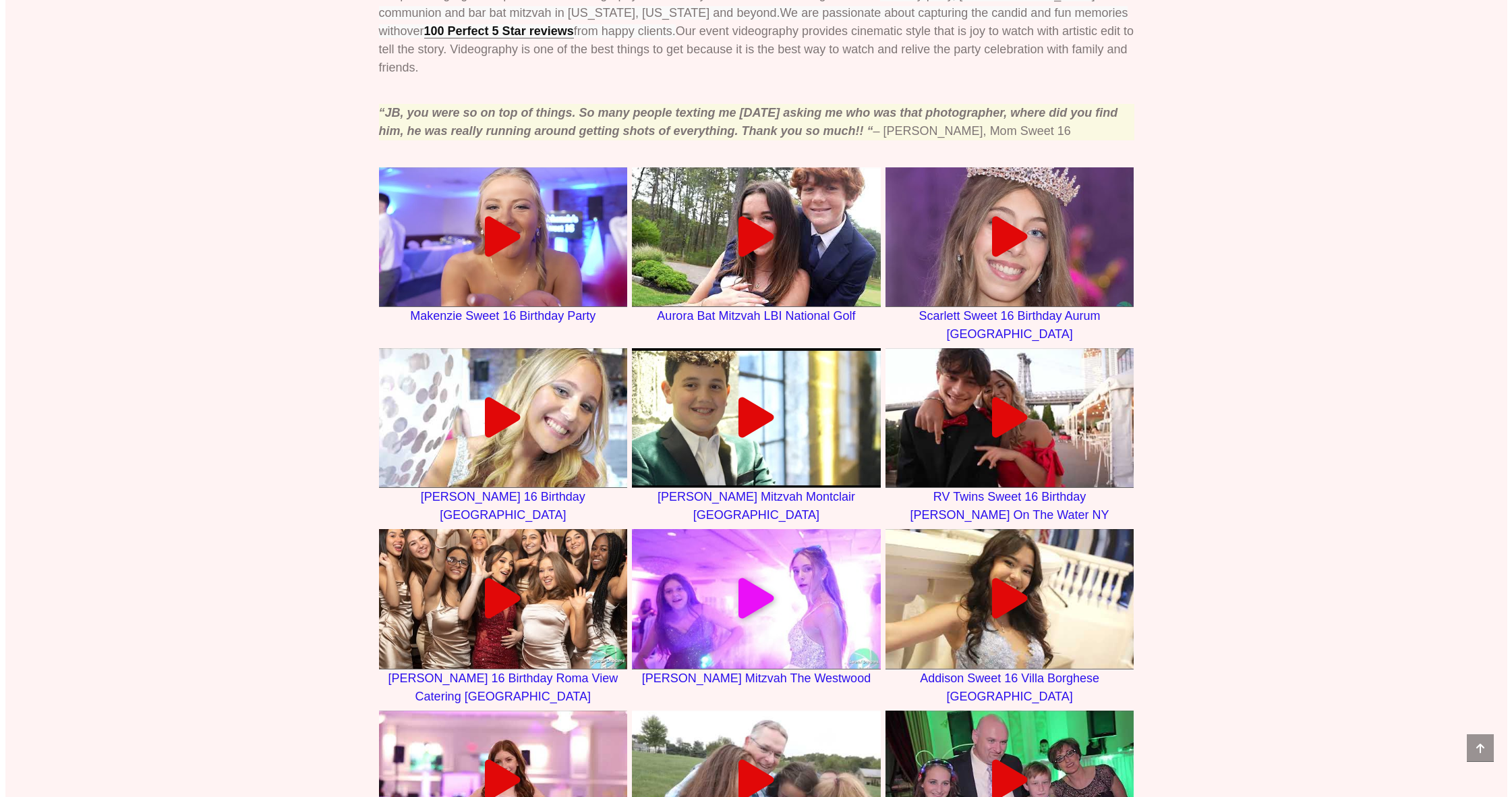
scroll to position [884, 0]
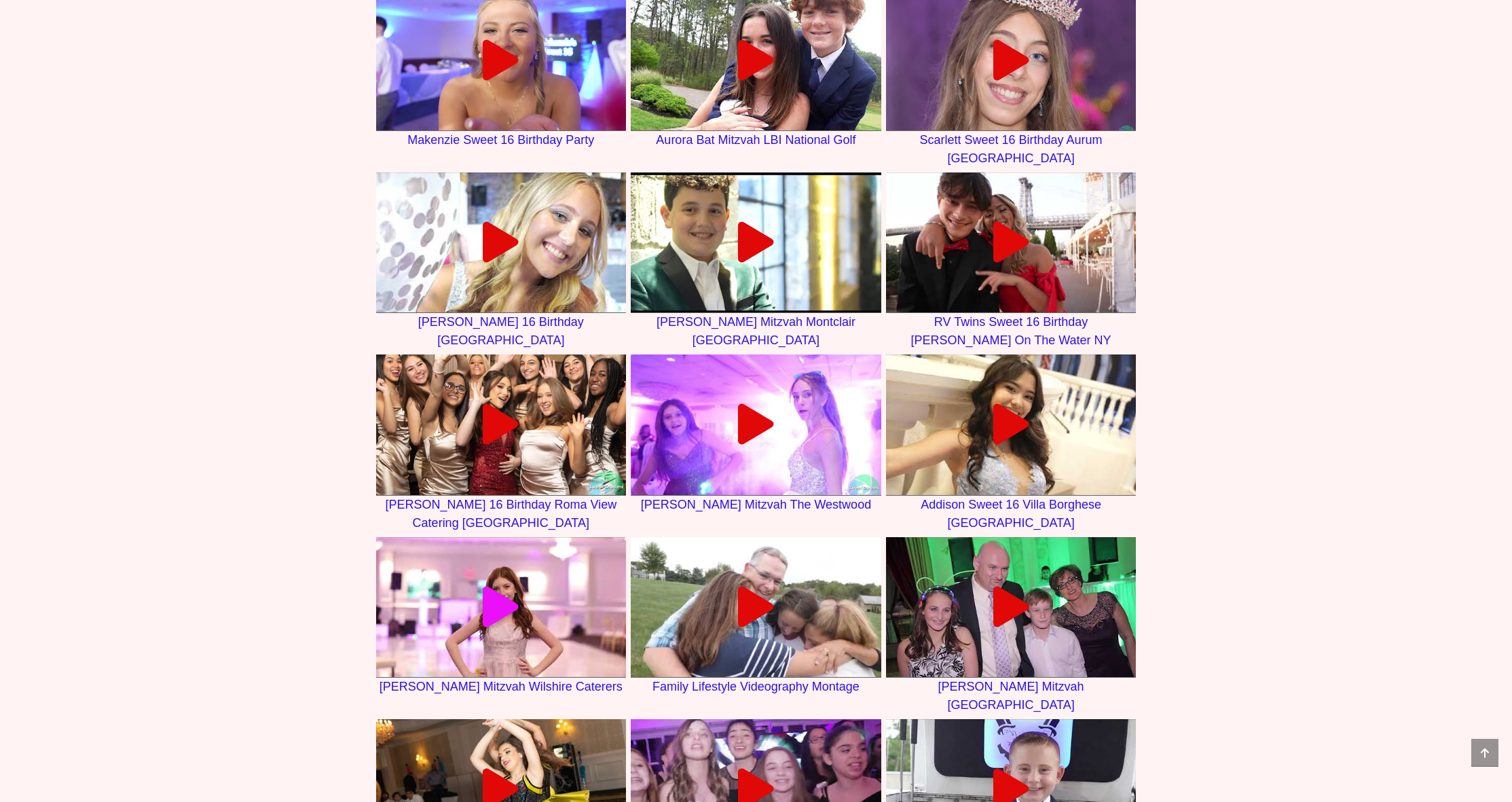
click at [514, 627] on icon at bounding box center [501, 607] width 41 height 41
